Goal: Task Accomplishment & Management: Manage account settings

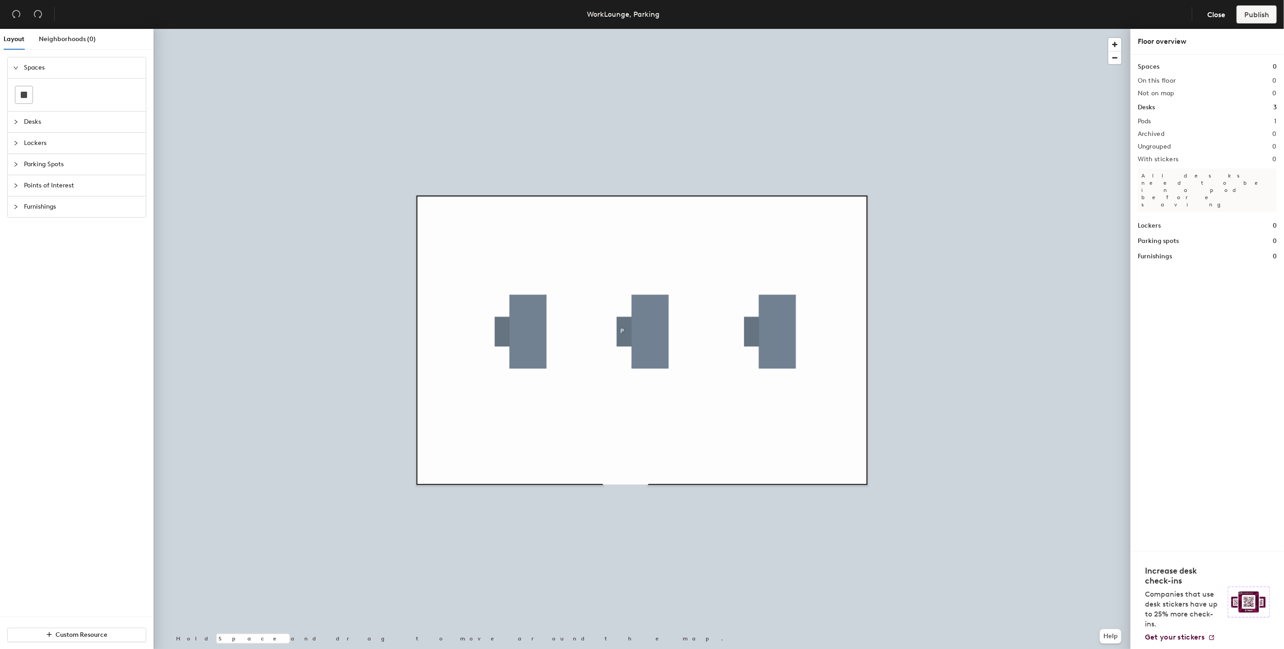
click at [40, 166] on span "Parking Spots" at bounding box center [82, 164] width 117 height 21
click at [22, 159] on rect at bounding box center [24, 158] width 6 height 6
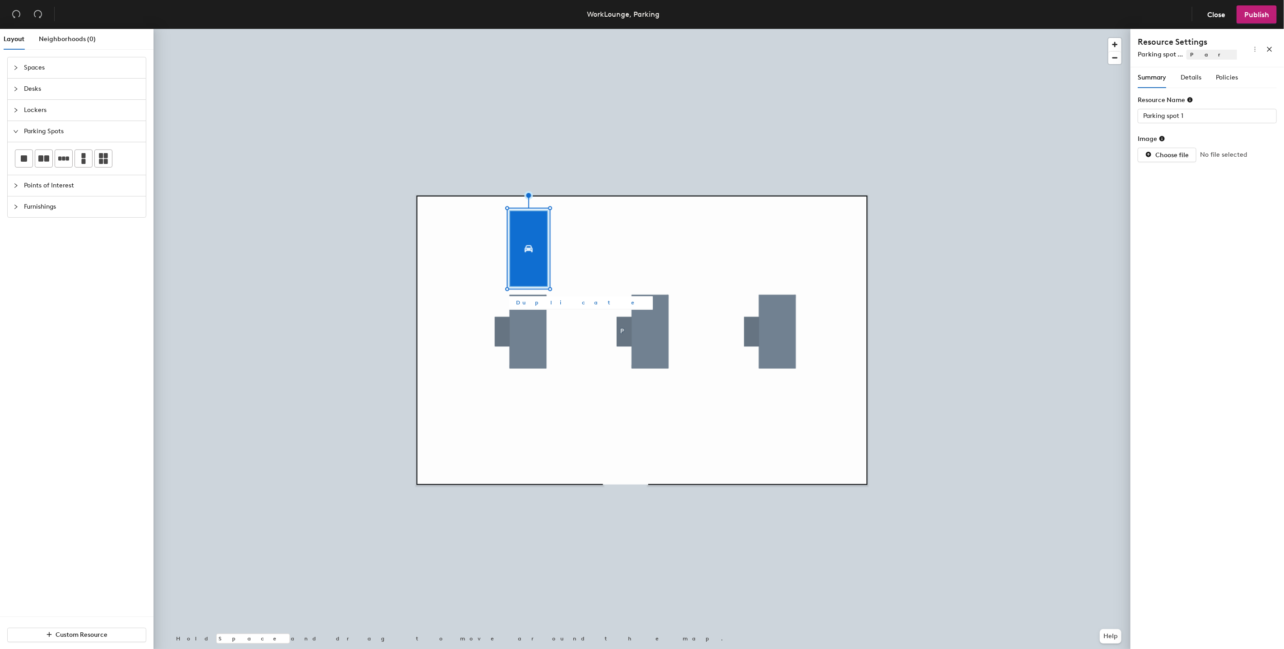
click at [532, 302] on span "Duplicate" at bounding box center [581, 303] width 130 height 8
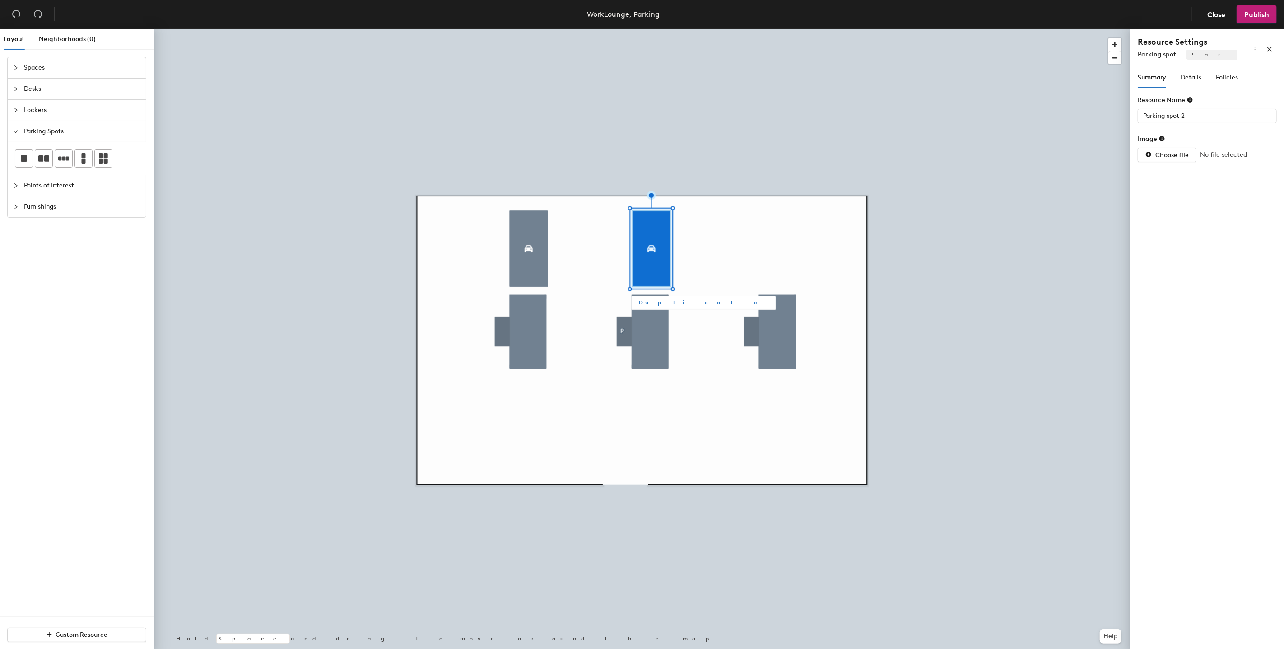
click at [642, 301] on span "Duplicate" at bounding box center [704, 303] width 130 height 8
type input "Parking spot 3"
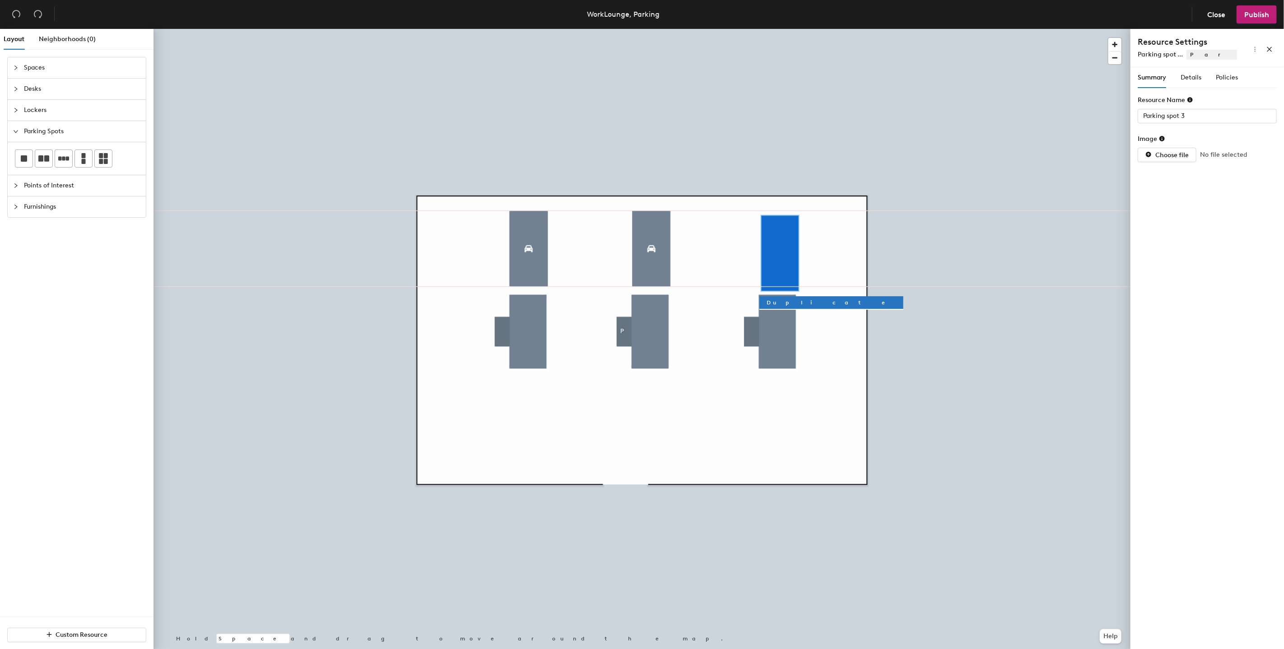
click at [695, 29] on div at bounding box center [642, 29] width 977 height 0
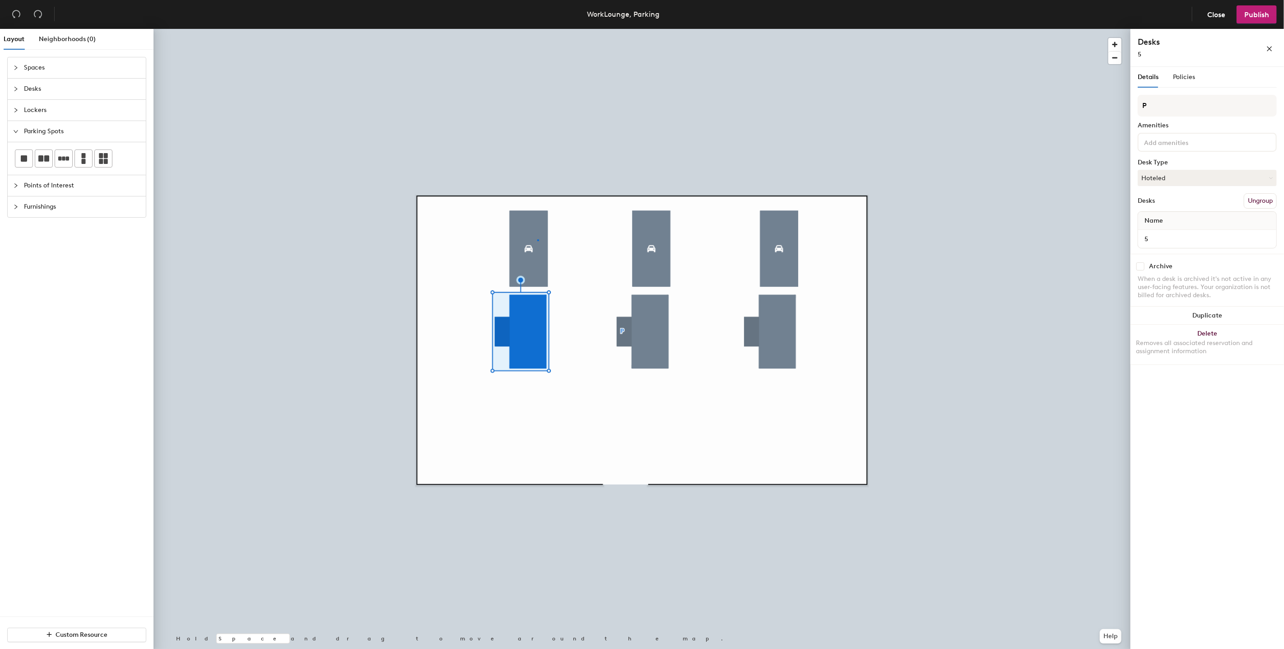
click at [537, 29] on div at bounding box center [642, 29] width 977 height 0
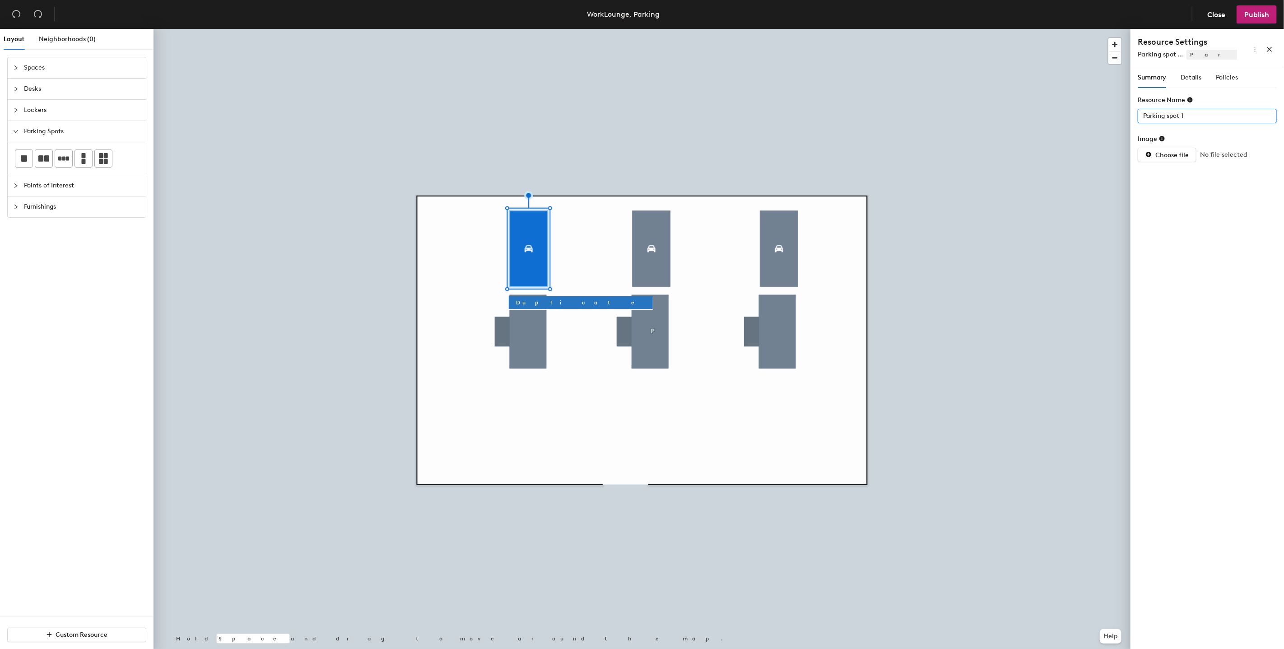
click at [1196, 117] on input "Parking spot 1" at bounding box center [1207, 116] width 139 height 14
click at [666, 29] on div at bounding box center [642, 29] width 977 height 0
type input "Parking spot 2"
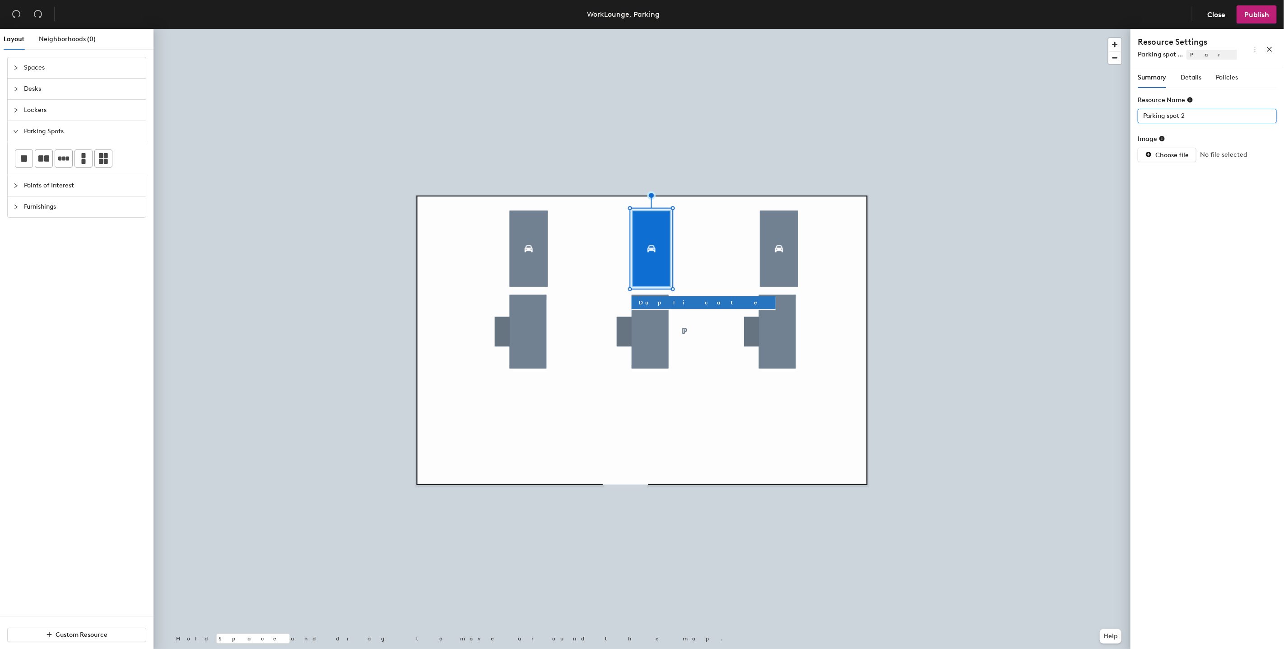
click at [1162, 115] on input "Parking spot 2" at bounding box center [1207, 116] width 139 height 14
type input "106"
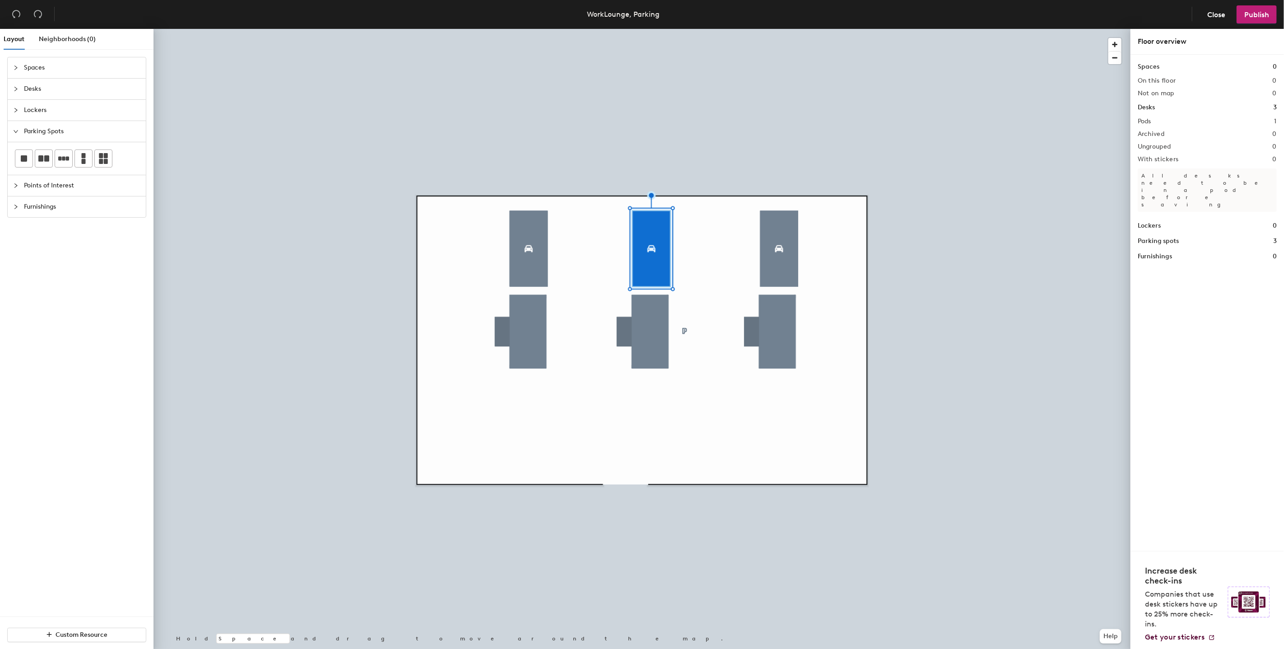
click at [792, 29] on div at bounding box center [642, 29] width 977 height 0
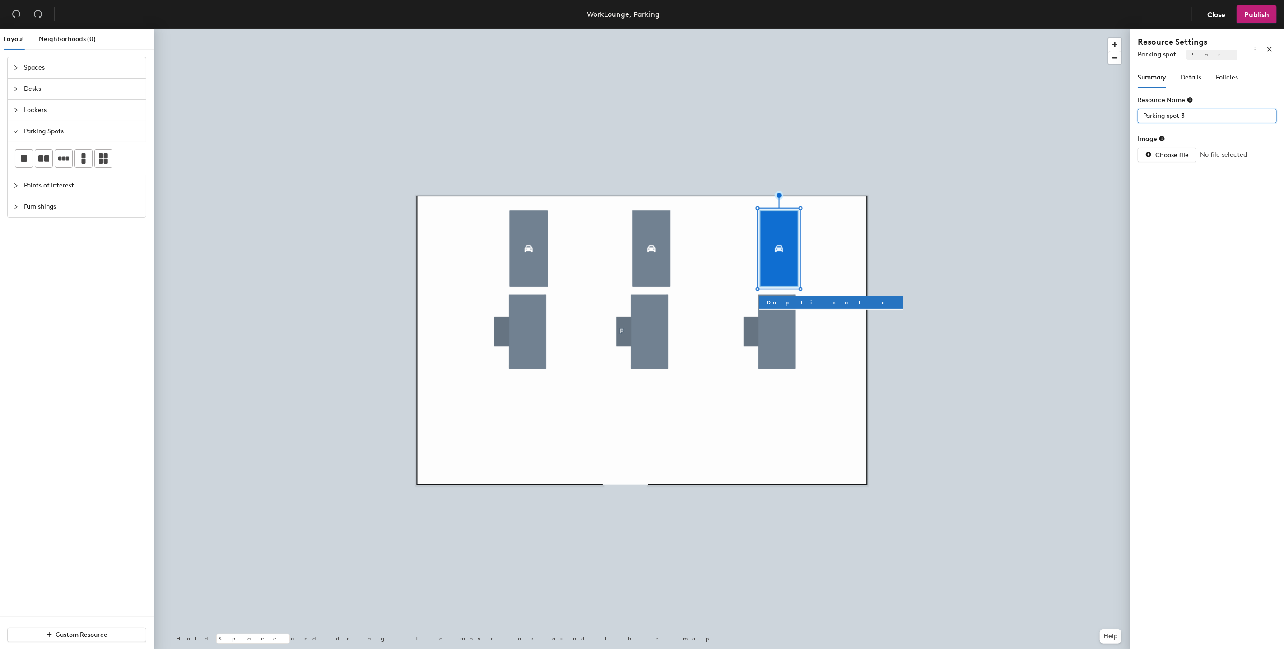
click at [1193, 116] on input "Parking spot 3" at bounding box center [1207, 116] width 139 height 14
type input "159"
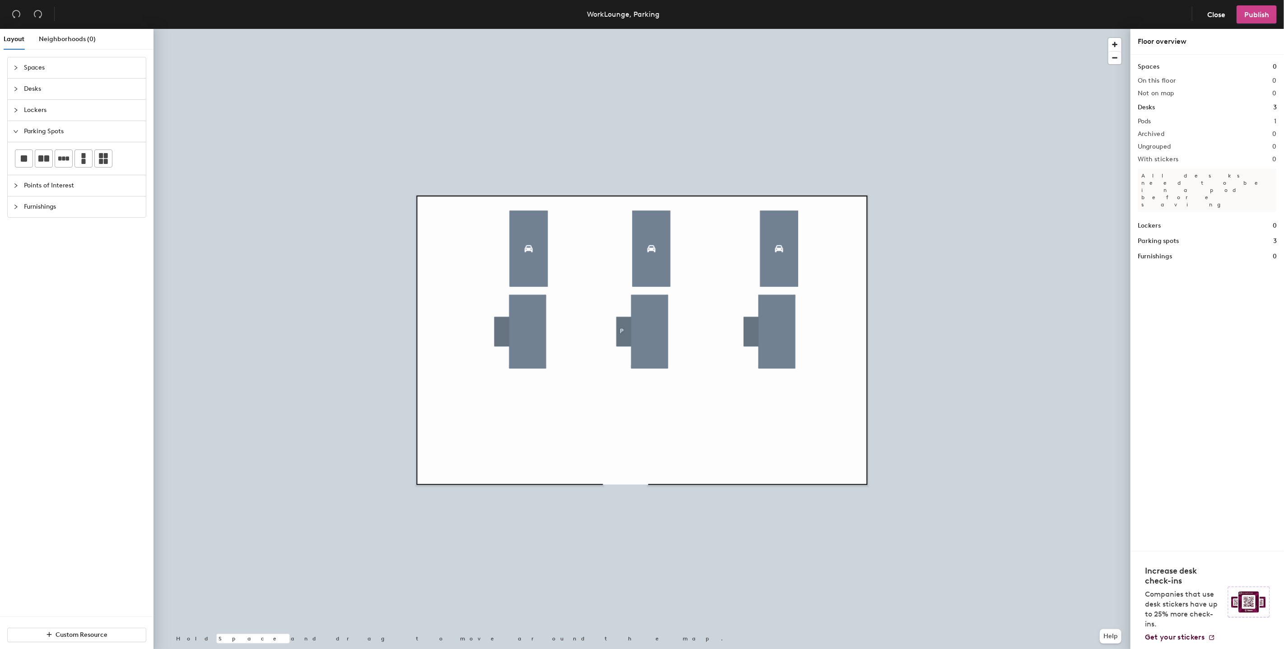
click at [1254, 19] on span "Publish" at bounding box center [1257, 14] width 25 height 9
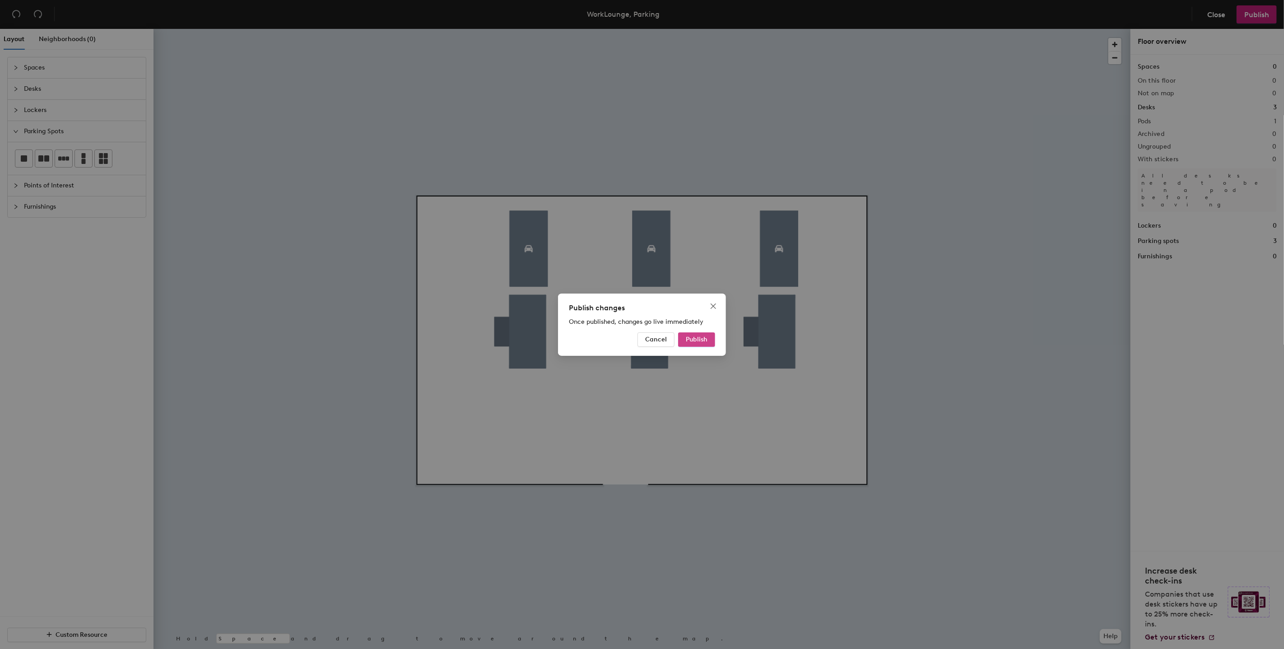
click at [698, 337] on span "Publish" at bounding box center [697, 340] width 22 height 8
